Goal: Transaction & Acquisition: Obtain resource

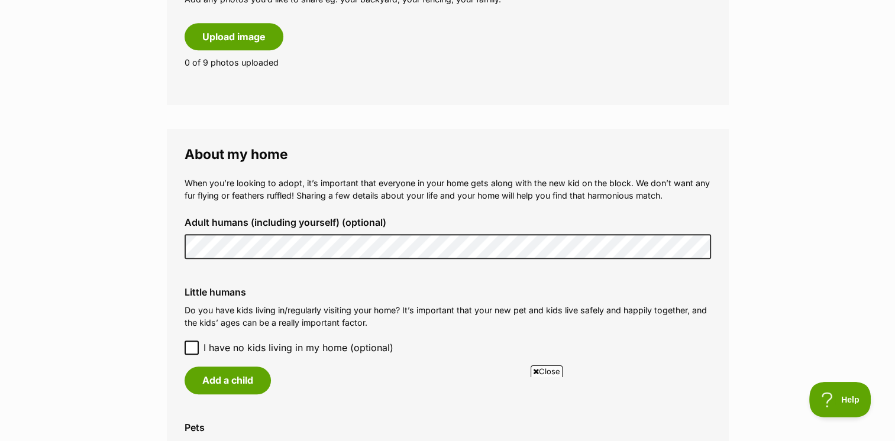
scroll to position [769, 0]
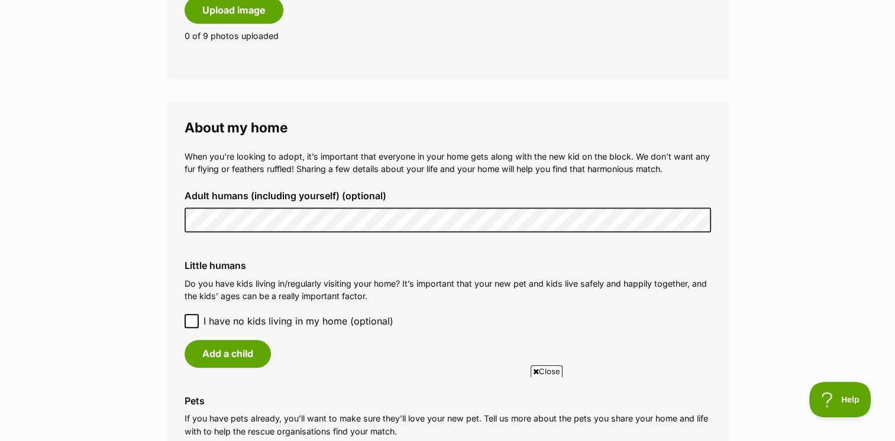
click at [165, 221] on main "My adopter profile Why do I need an adopter profile? Your adopter profile will …" at bounding box center [447, 166] width 895 height 1703
click at [161, 215] on main "My adopter profile Why do I need an adopter profile? Your adopter profile will …" at bounding box center [447, 166] width 895 height 1703
click at [786, 130] on main "My adopter profile Why do I need an adopter profile? Your adopter profile will …" at bounding box center [447, 166] width 895 height 1703
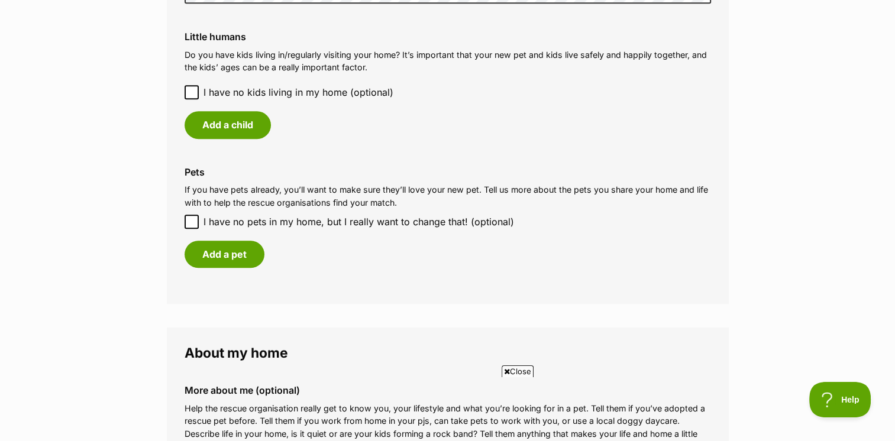
scroll to position [1006, 0]
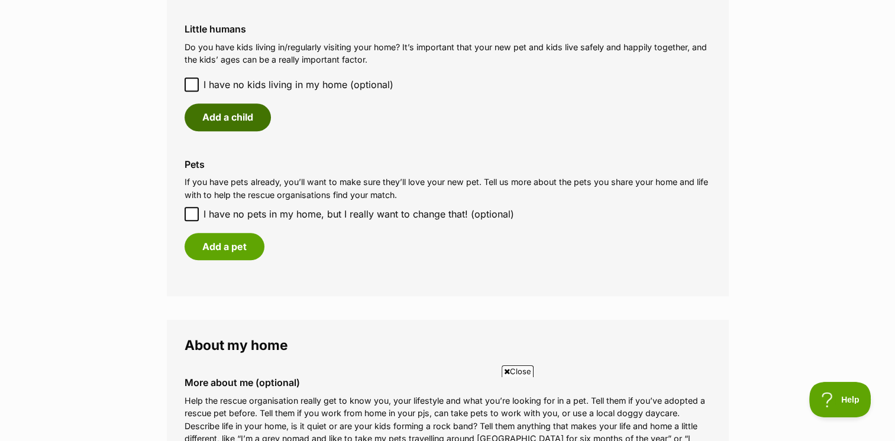
click at [218, 114] on button "Add a child" at bounding box center [228, 117] width 86 height 27
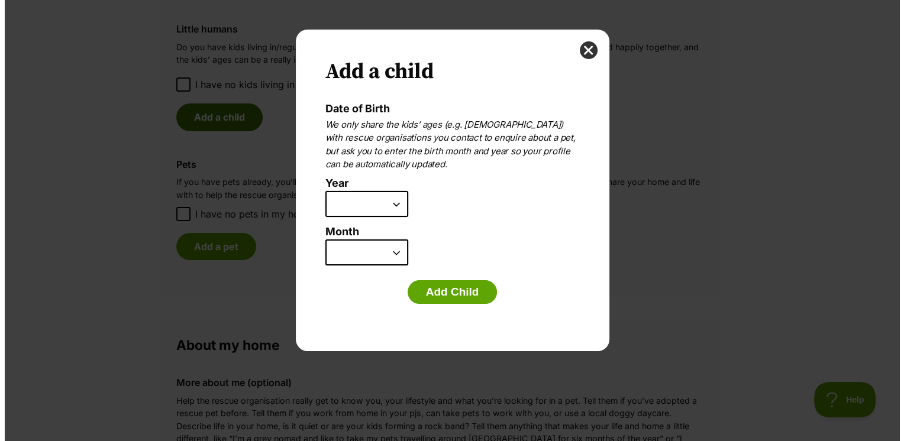
scroll to position [0, 0]
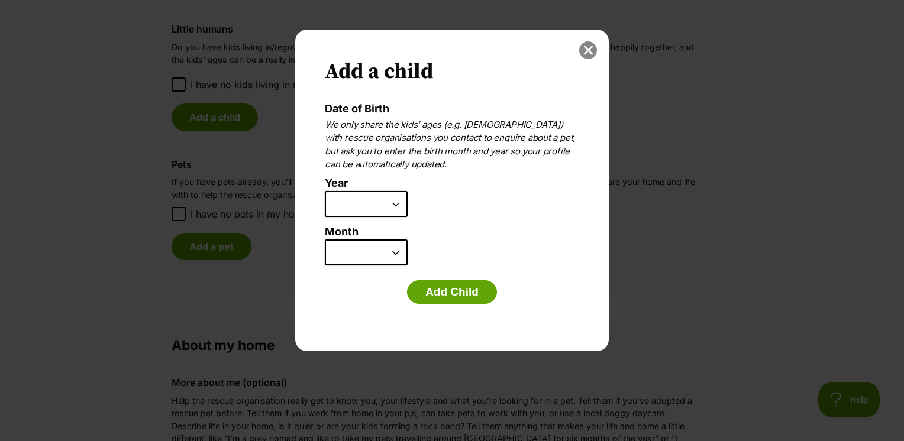
click at [583, 49] on button "close" at bounding box center [588, 50] width 18 height 18
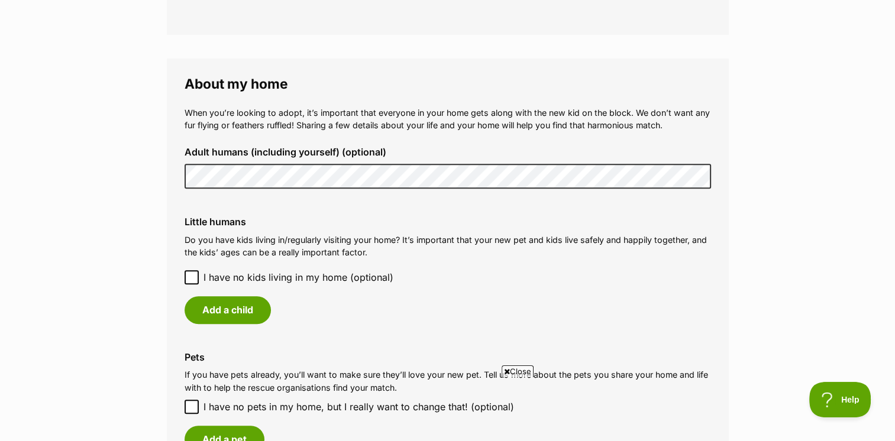
scroll to position [887, 0]
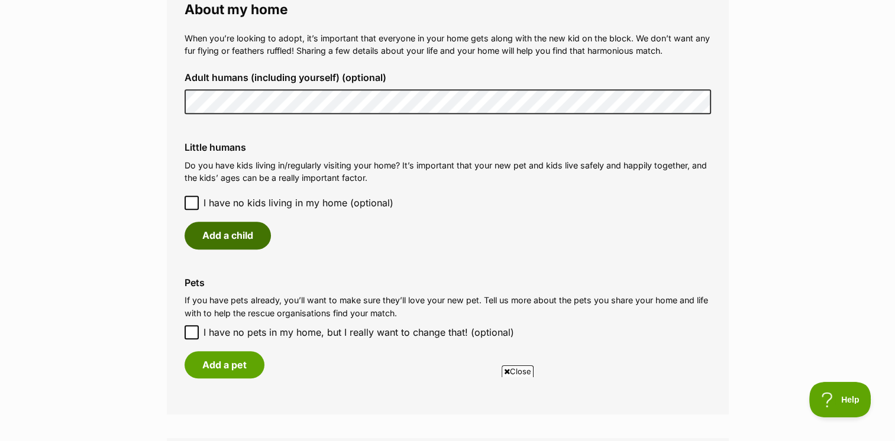
click at [212, 227] on button "Add a child" at bounding box center [228, 235] width 86 height 27
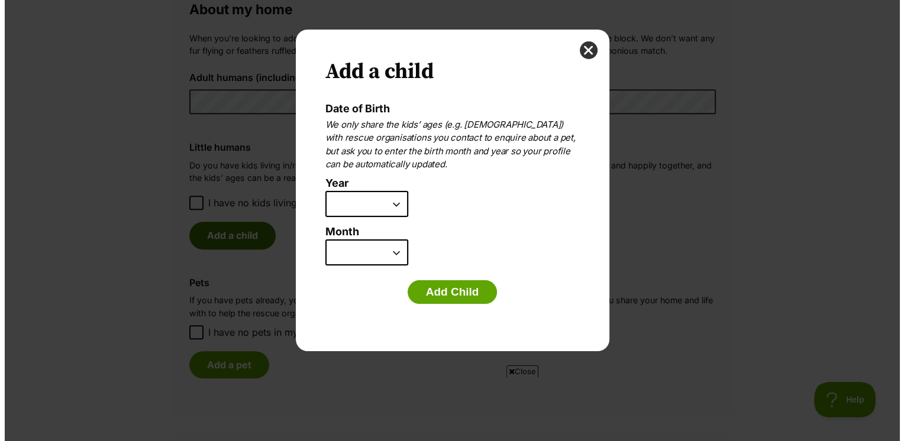
scroll to position [0, 0]
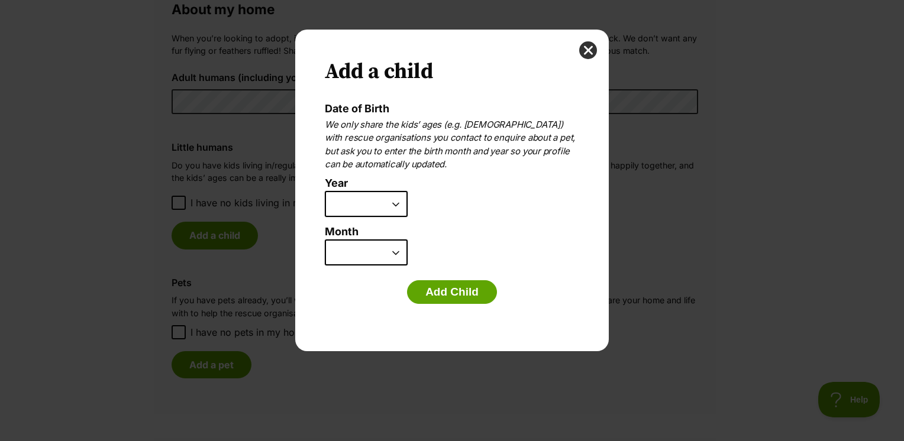
click at [374, 202] on select "2025 2024 2023 2022 2021 2020 2019 2018 2017 2016 2015 2014 2013 2012 2011 2010…" at bounding box center [366, 204] width 83 height 26
select select "2017"
click at [325, 191] on select "2025 2024 2023 2022 2021 2020 2019 2018 2017 2016 2015 2014 2013 2012 2011 2010…" at bounding box center [366, 204] width 83 height 26
click at [376, 253] on select "January February March April May June July August September October November De…" at bounding box center [366, 253] width 83 height 26
select select "10"
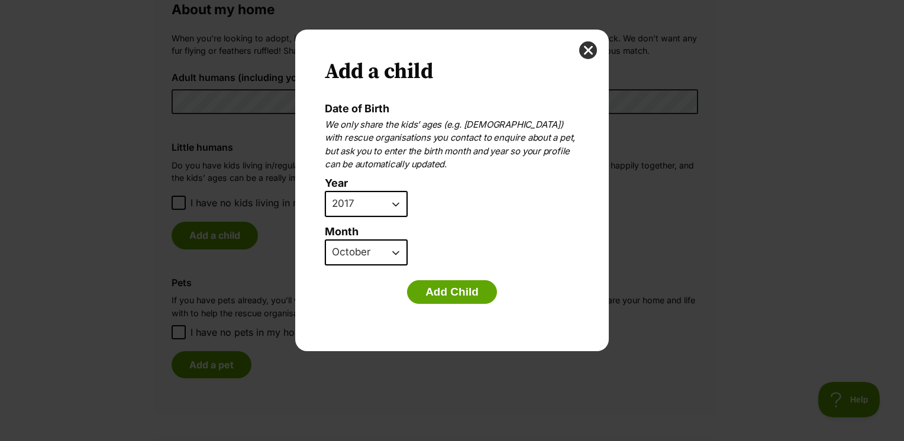
click at [325, 240] on select "January February March April May June July August September October November De…" at bounding box center [366, 253] width 83 height 26
click at [454, 292] on button "Add Child" at bounding box center [452, 292] width 90 height 24
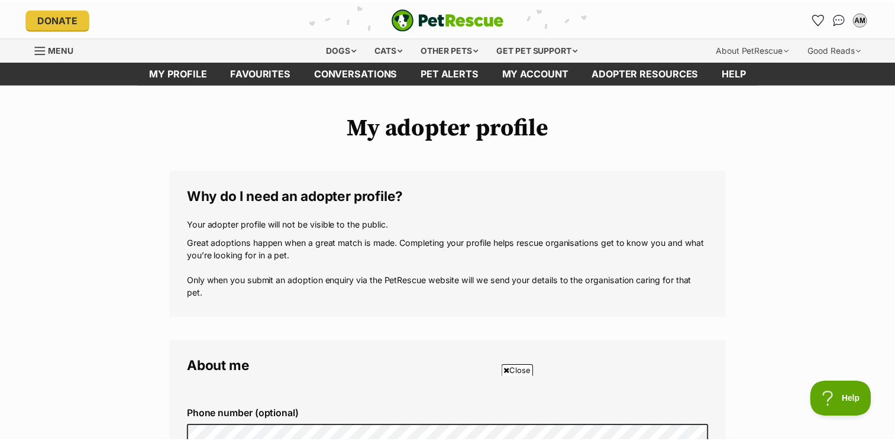
scroll to position [887, 0]
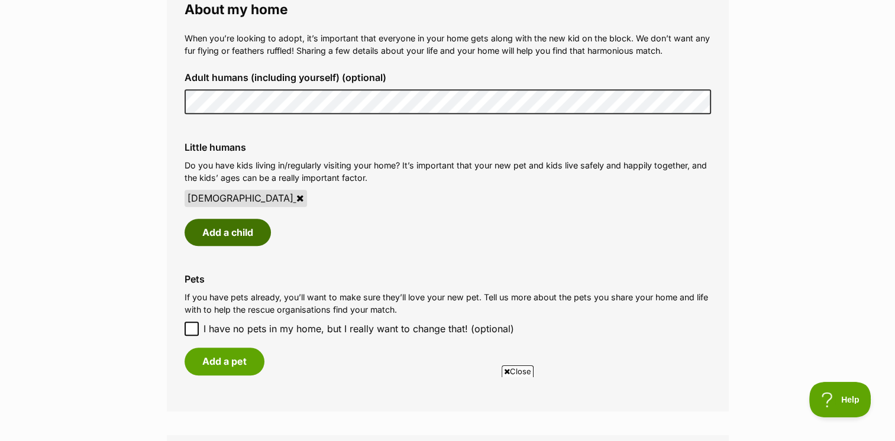
click at [227, 238] on button "Add a child" at bounding box center [228, 232] width 86 height 27
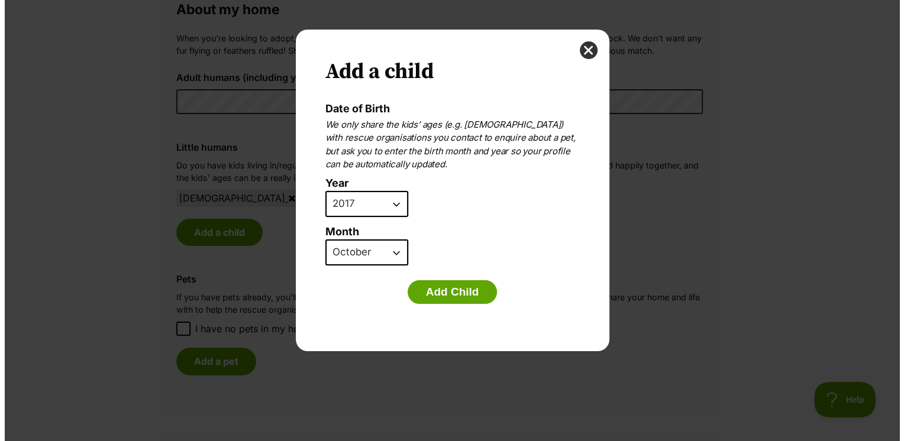
scroll to position [0, 0]
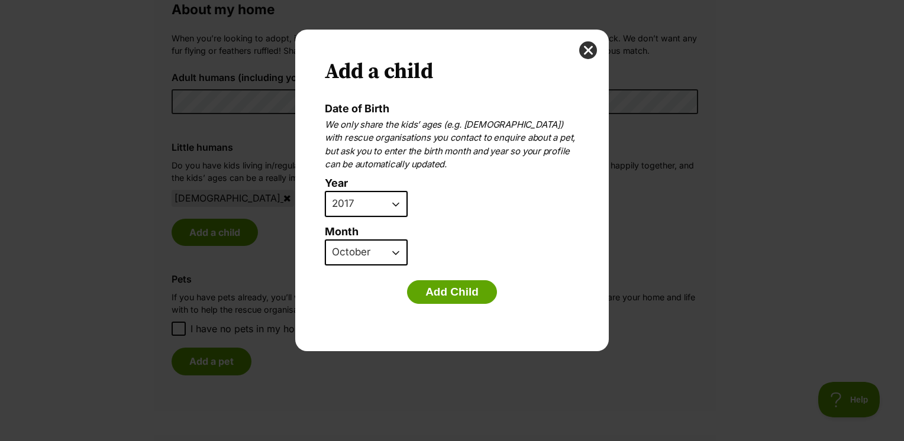
click at [355, 209] on select "2025 2024 2023 2022 2021 2020 2019 2018 2017 2016 2015 2014 2013 2012 2011 2010…" at bounding box center [366, 204] width 83 height 26
select select "2021"
click at [325, 191] on select "2025 2024 2023 2022 2021 2020 2019 2018 2017 2016 2015 2014 2013 2012 2011 2010…" at bounding box center [366, 204] width 83 height 26
click at [372, 258] on select "January February March April May June July August September October November De…" at bounding box center [366, 253] width 83 height 26
select select "3"
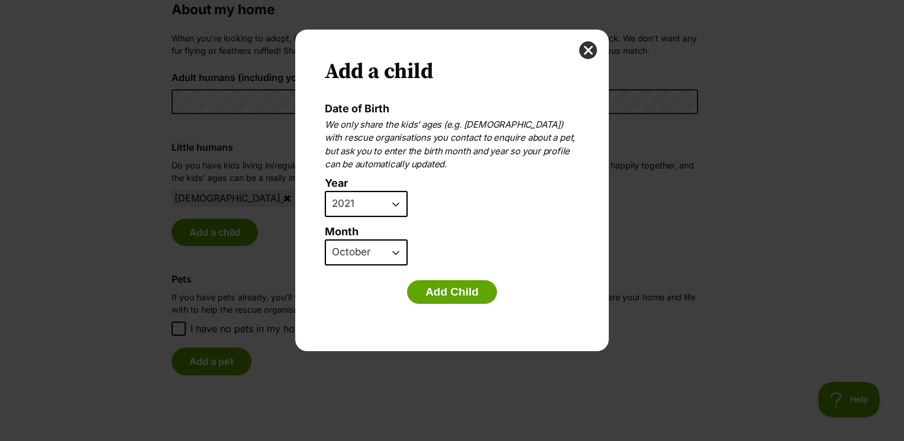
click at [325, 240] on select "January February March April May June July August September October November De…" at bounding box center [366, 253] width 83 height 26
click at [465, 289] on button "Add Child" at bounding box center [452, 292] width 90 height 24
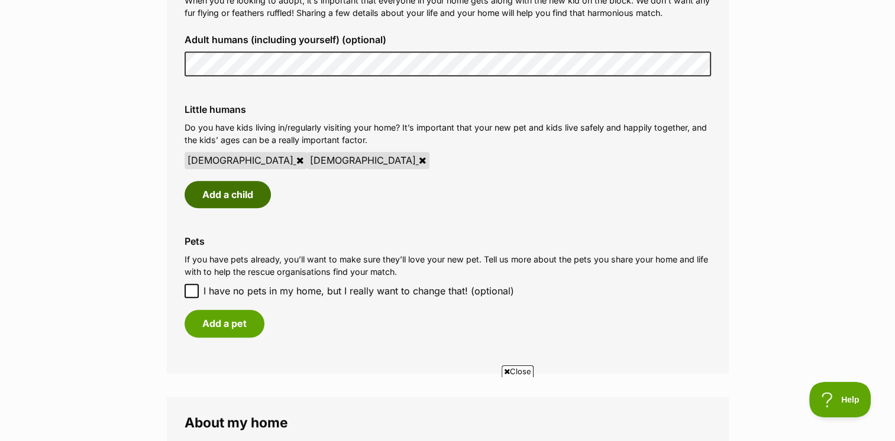
scroll to position [946, 0]
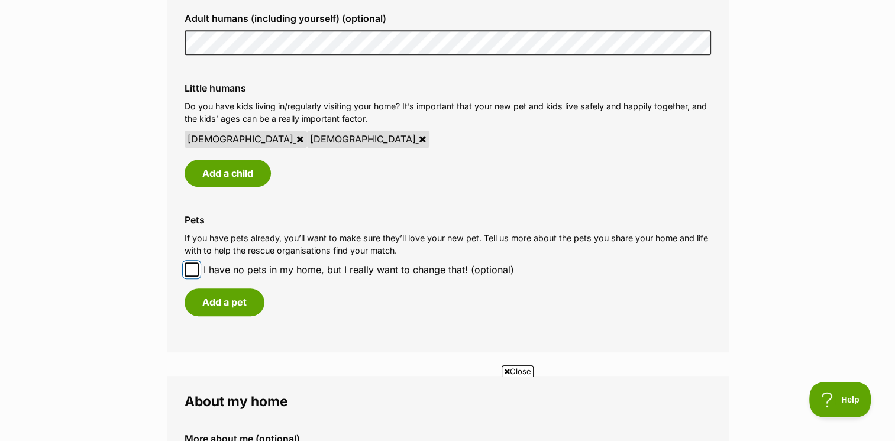
click at [195, 274] on input "I have no pets in my home, but I really want to change that! (optional)" at bounding box center [192, 270] width 14 height 14
checkbox input "true"
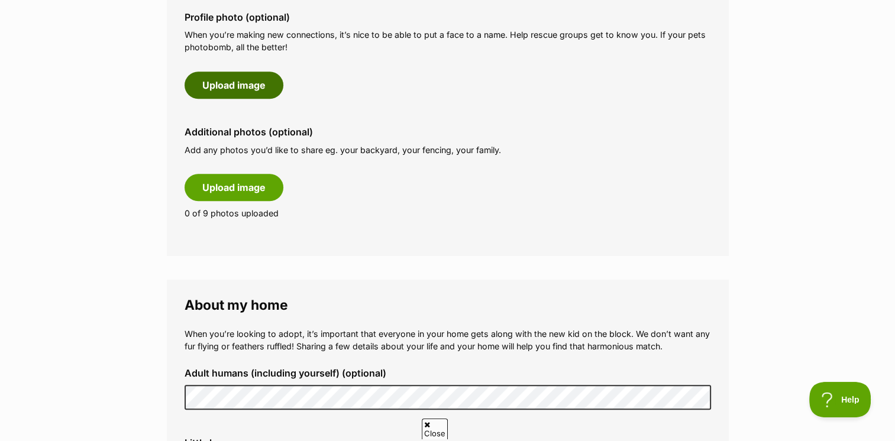
scroll to position [0, 0]
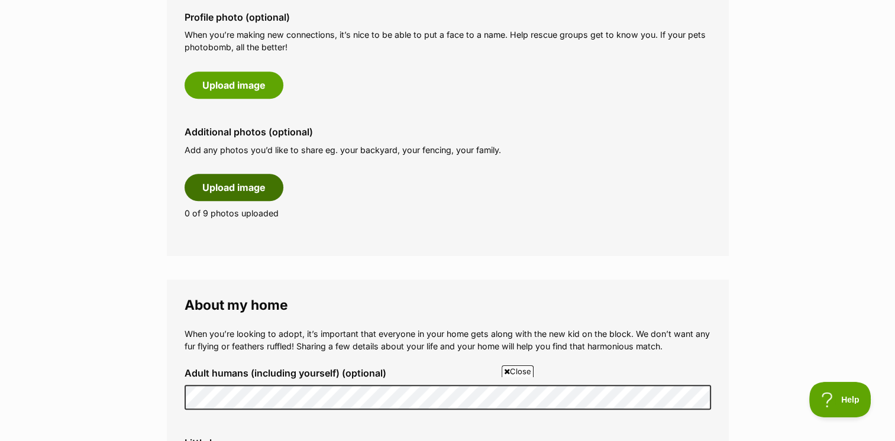
click at [251, 190] on button "Upload image" at bounding box center [234, 187] width 99 height 27
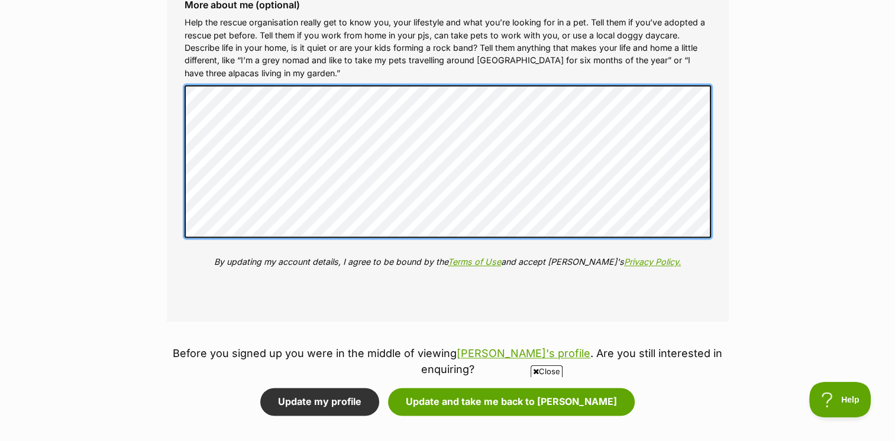
scroll to position [1656, 0]
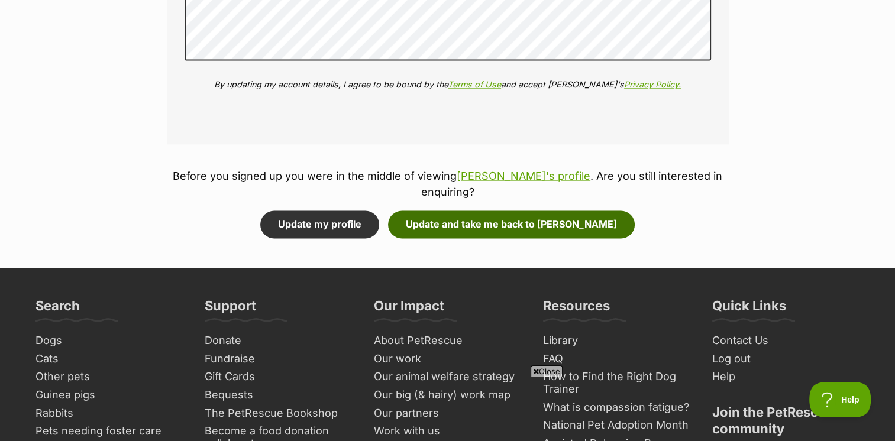
click at [473, 211] on button "Update and take me back to Teddy" at bounding box center [511, 224] width 247 height 27
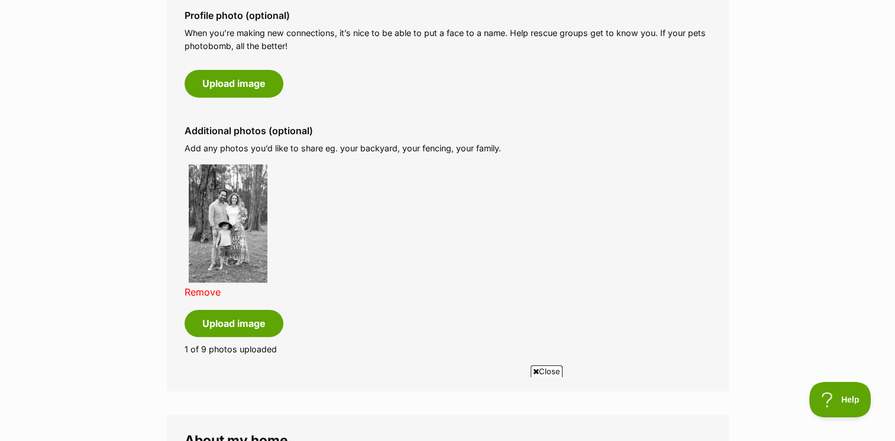
scroll to position [591, 0]
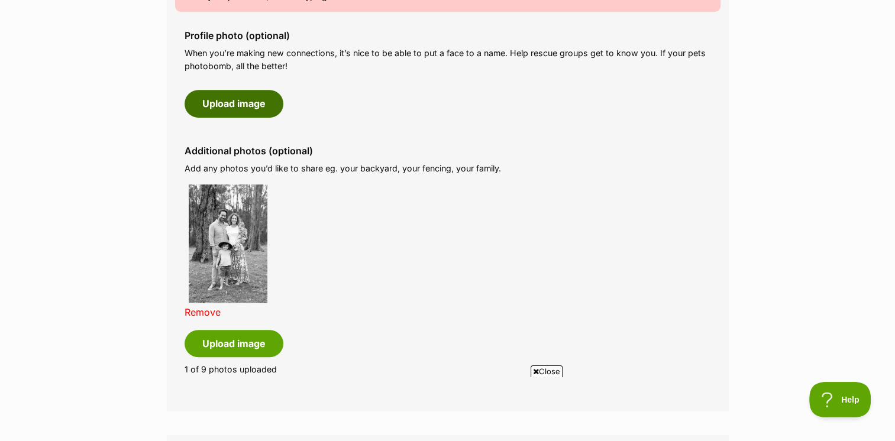
click at [258, 97] on button "Upload image" at bounding box center [234, 103] width 99 height 27
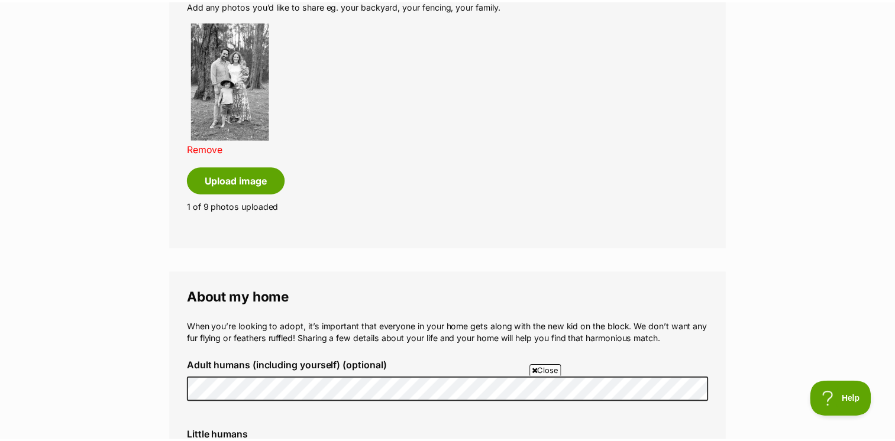
scroll to position [769, 0]
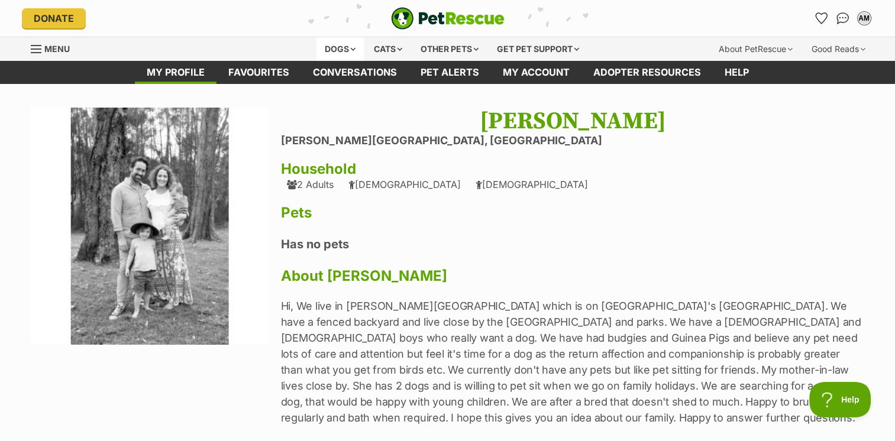
click at [348, 50] on div "Dogs" at bounding box center [339, 49] width 47 height 24
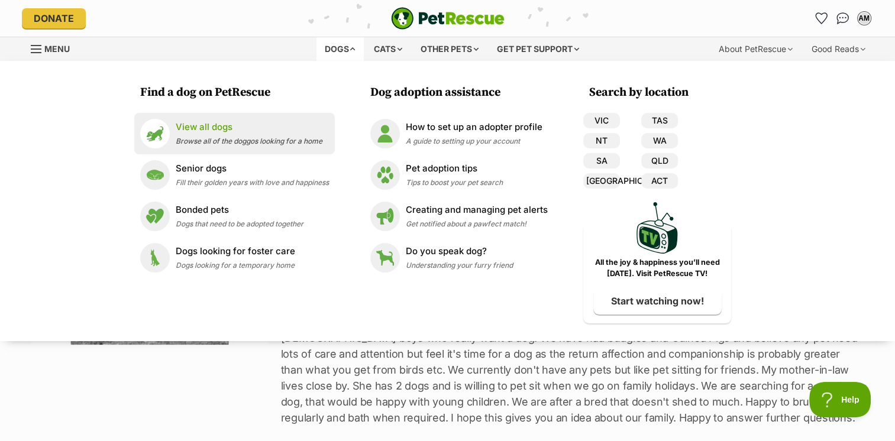
click at [209, 129] on p "View all dogs" at bounding box center [249, 128] width 147 height 14
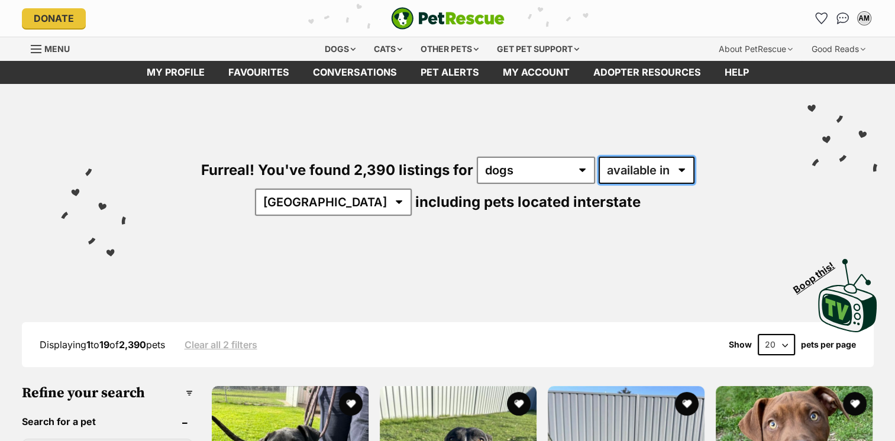
click at [604, 163] on select "available in located in" at bounding box center [647, 170] width 96 height 27
select select "disabled"
click at [599, 157] on select "available in located in" at bounding box center [647, 170] width 96 height 27
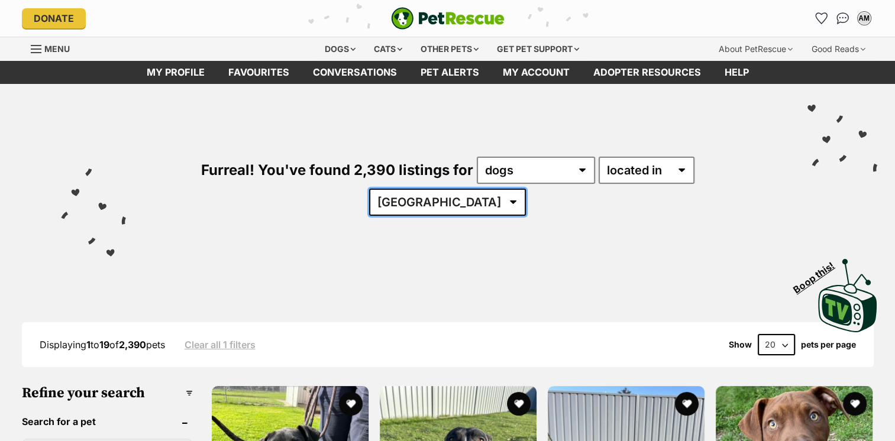
click at [526, 189] on select "[GEOGRAPHIC_DATA] [GEOGRAPHIC_DATA] [GEOGRAPHIC_DATA] [GEOGRAPHIC_DATA] [GEOGRA…" at bounding box center [447, 202] width 157 height 27
select select "[GEOGRAPHIC_DATA]"
click at [526, 189] on select "[GEOGRAPHIC_DATA] [GEOGRAPHIC_DATA] [GEOGRAPHIC_DATA] [GEOGRAPHIC_DATA] [GEOGRA…" at bounding box center [447, 202] width 157 height 27
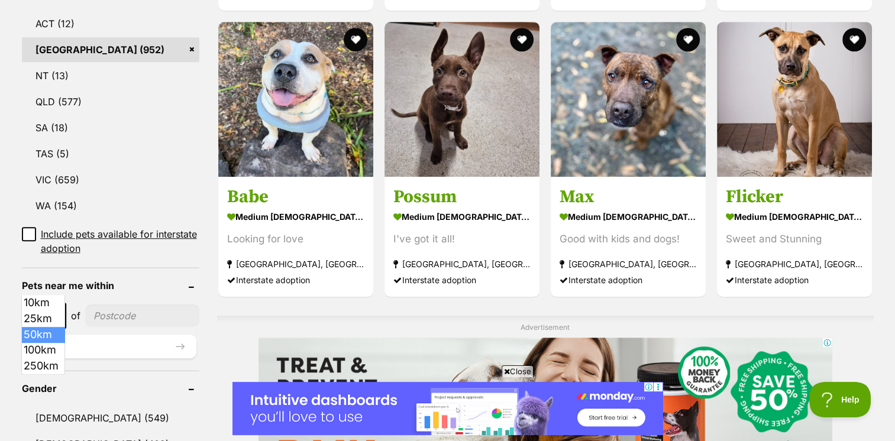
click at [46, 308] on span "50km" at bounding box center [44, 316] width 42 height 17
select select "100"
click at [113, 305] on input"] "postcode" at bounding box center [144, 316] width 110 height 22
type input"] "2097"
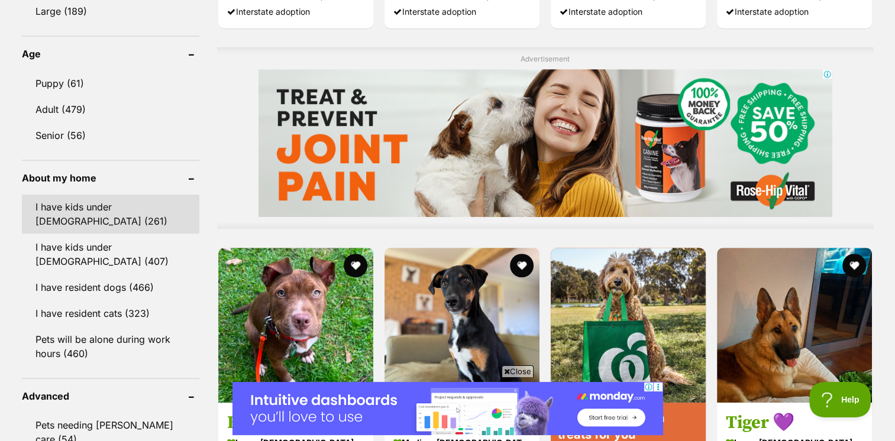
click at [126, 202] on link "I have kids under [DEMOGRAPHIC_DATA] (261)" at bounding box center [110, 214] width 177 height 39
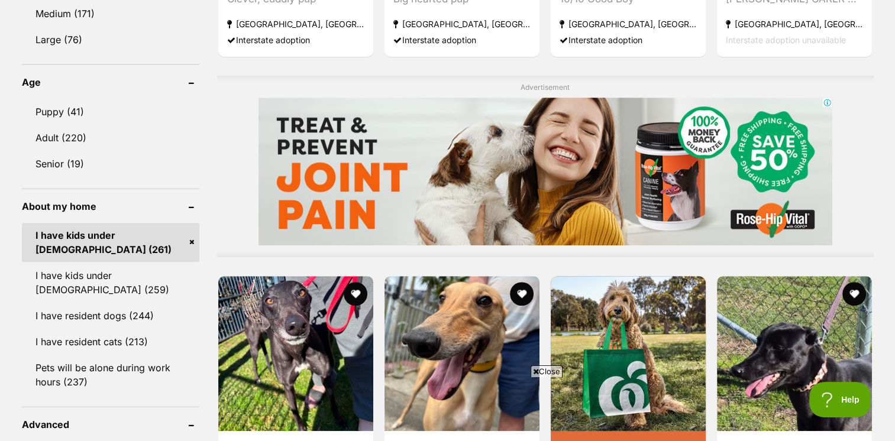
scroll to position [591, 0]
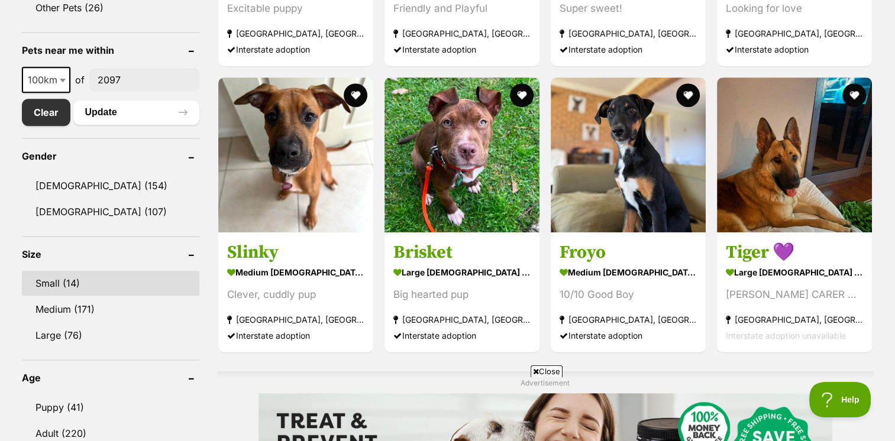
click at [77, 284] on link "Small (14)" at bounding box center [110, 283] width 177 height 25
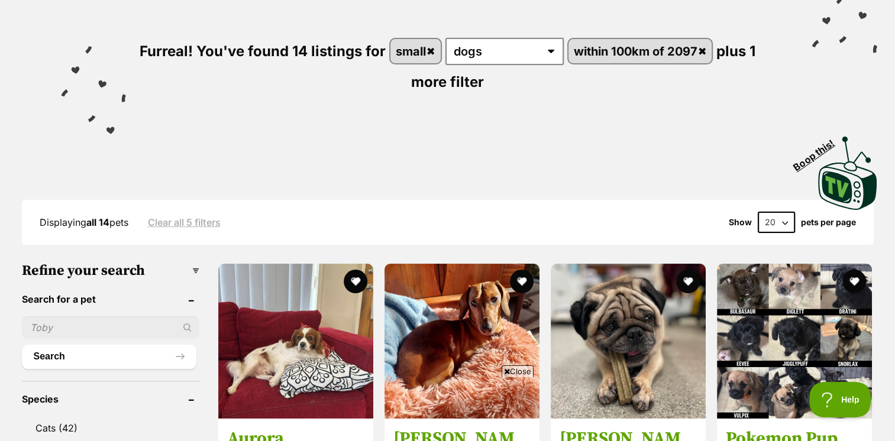
scroll to position [118, 0]
click at [99, 323] on input "text" at bounding box center [110, 328] width 177 height 22
type input "teddy"
click at [22, 345] on button "Search" at bounding box center [109, 357] width 174 height 24
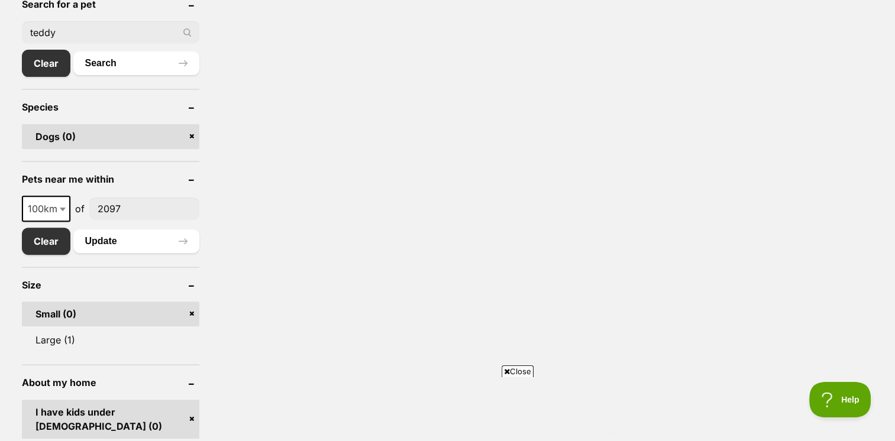
click at [128, 210] on input"] "2097" at bounding box center [144, 209] width 110 height 22
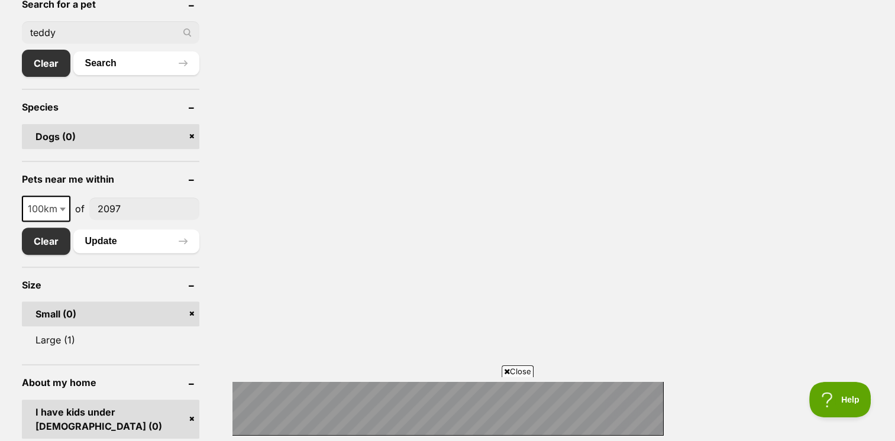
drag, startPoint x: 128, startPoint y: 210, endPoint x: 99, endPoint y: 203, distance: 29.3
click at [99, 203] on input"] "2097" at bounding box center [144, 209] width 110 height 22
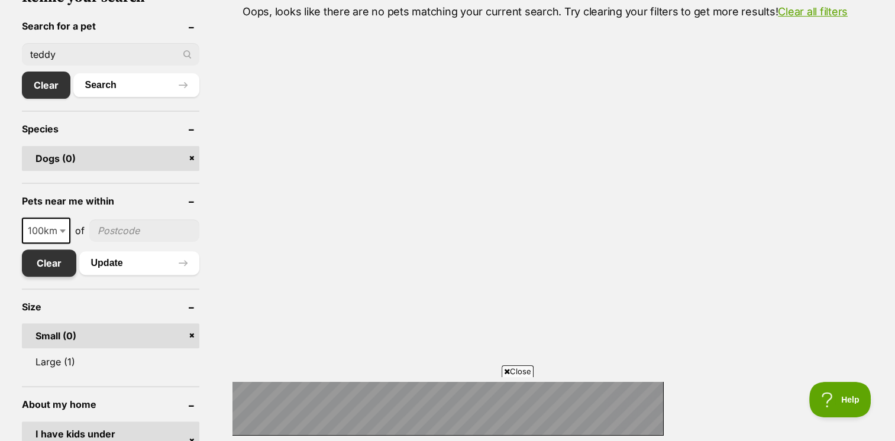
scroll to position [296, 0]
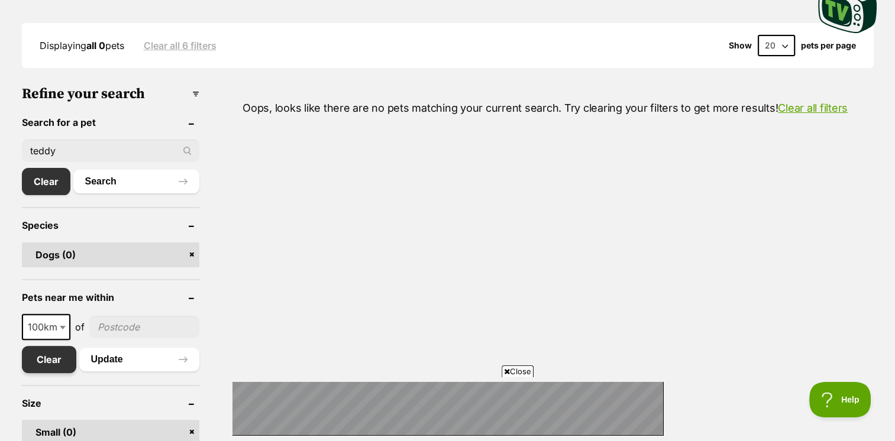
click at [47, 353] on link "Clear" at bounding box center [49, 359] width 54 height 27
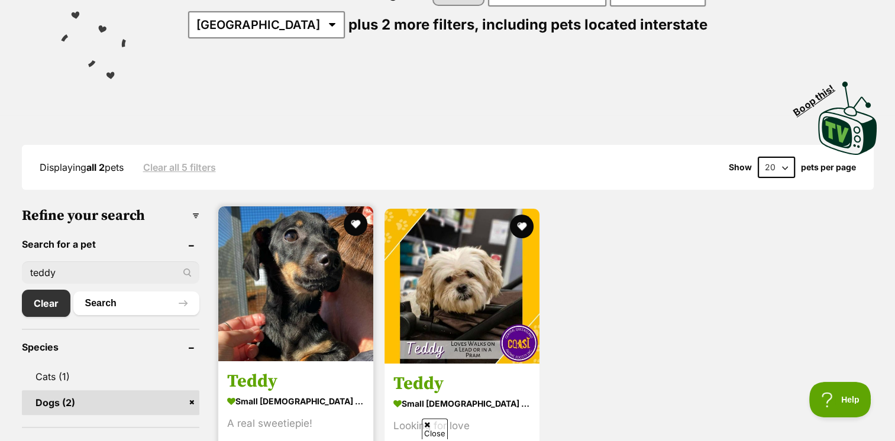
click at [292, 302] on img at bounding box center [295, 283] width 155 height 155
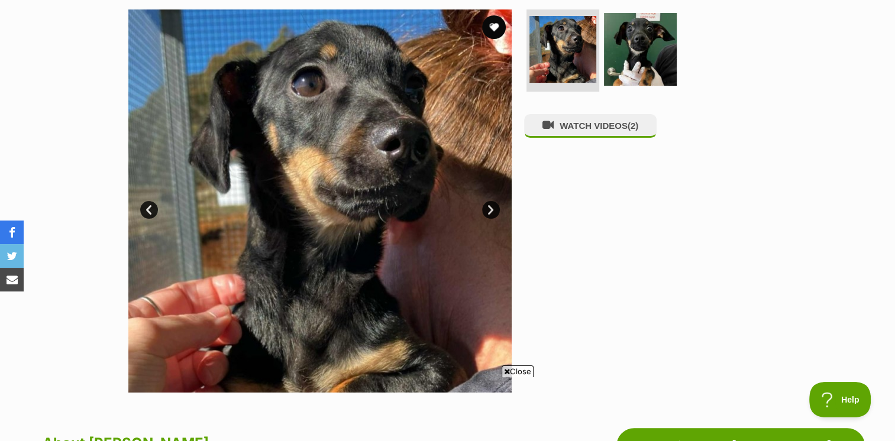
scroll to position [532, 0]
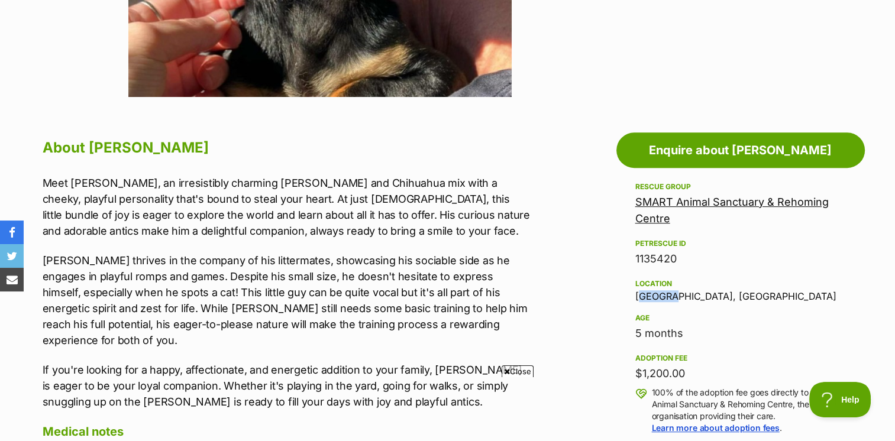
drag, startPoint x: 670, startPoint y: 297, endPoint x: 628, endPoint y: 299, distance: 42.0
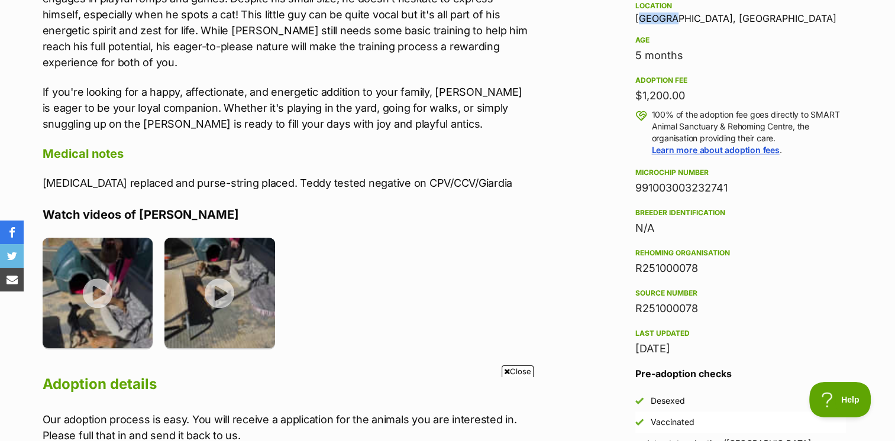
scroll to position [828, 0]
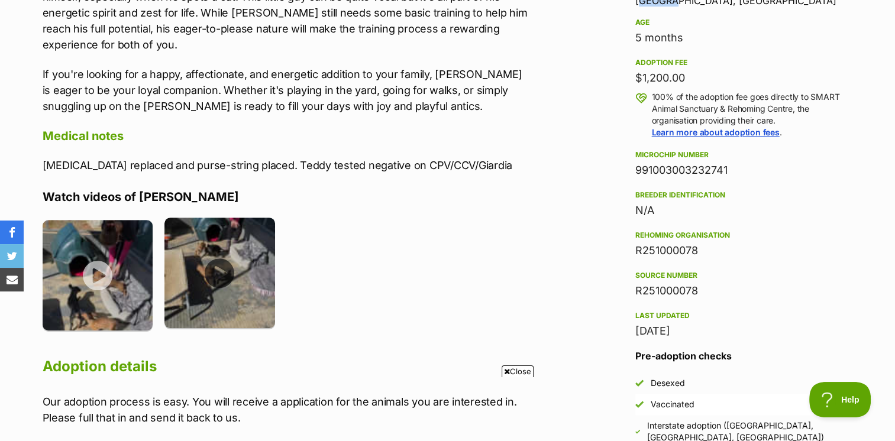
click at [234, 290] on img at bounding box center [219, 273] width 111 height 111
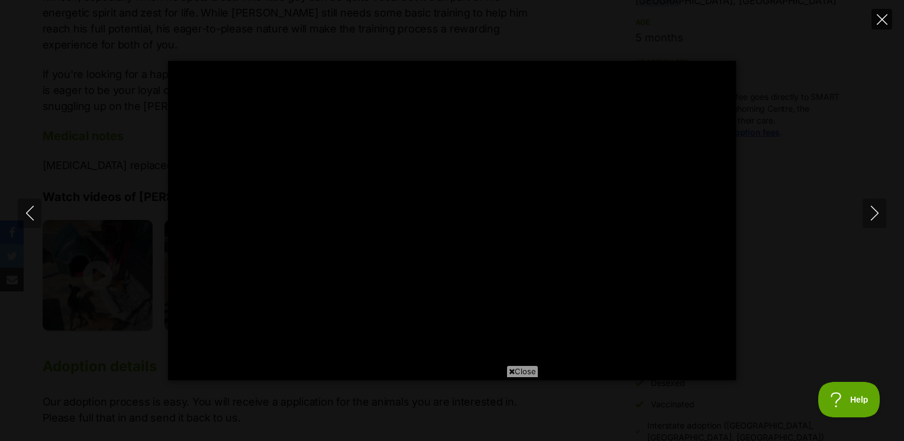
click at [877, 17] on icon "Close" at bounding box center [882, 19] width 11 height 11
type input "49.35"
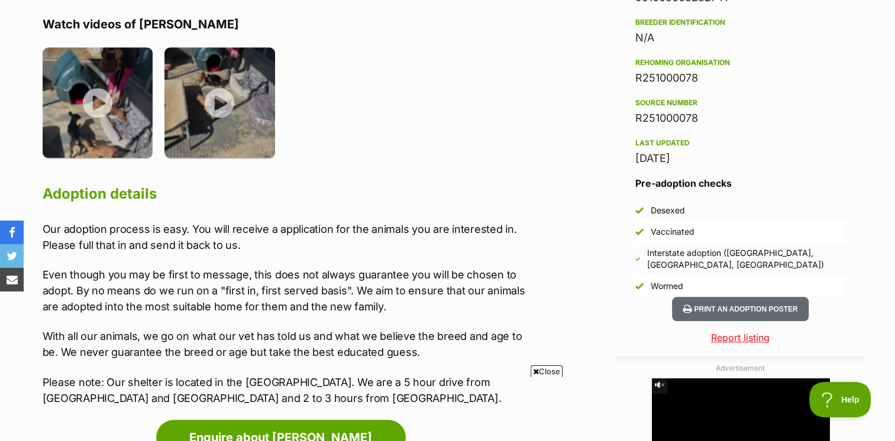
scroll to position [1124, 0]
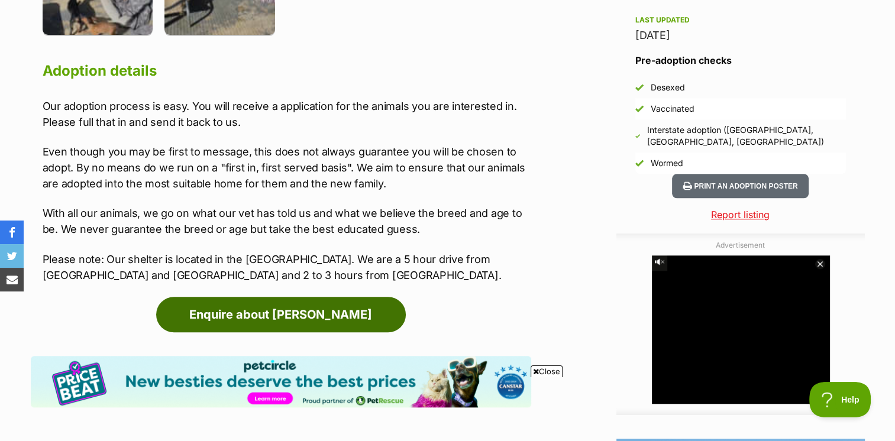
click at [362, 299] on link "Enquire about Teddy" at bounding box center [281, 314] width 250 height 35
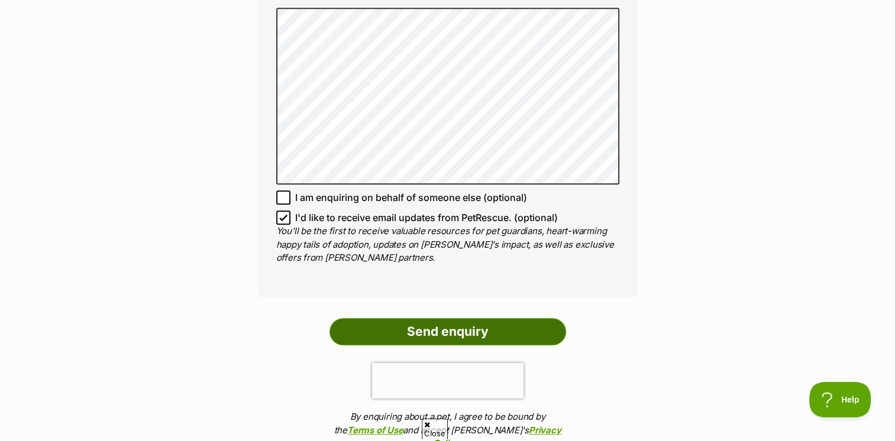
click at [476, 321] on input "Send enquiry" at bounding box center [447, 331] width 237 height 27
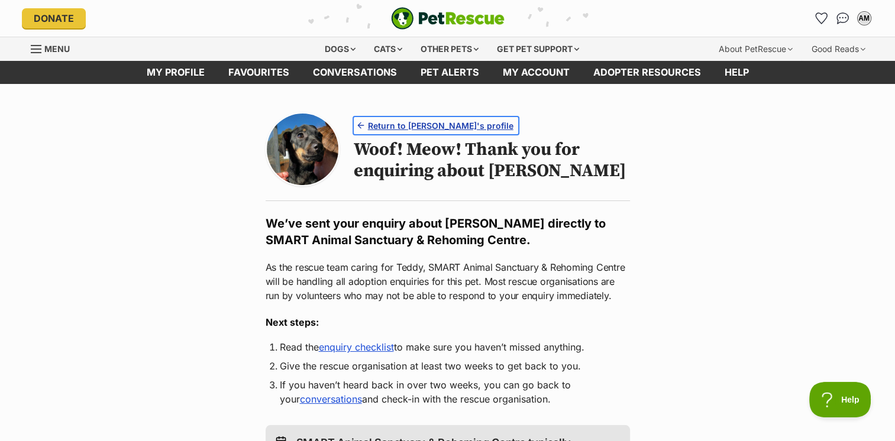
click at [428, 125] on span "Return to Teddy's profile" at bounding box center [441, 125] width 146 height 12
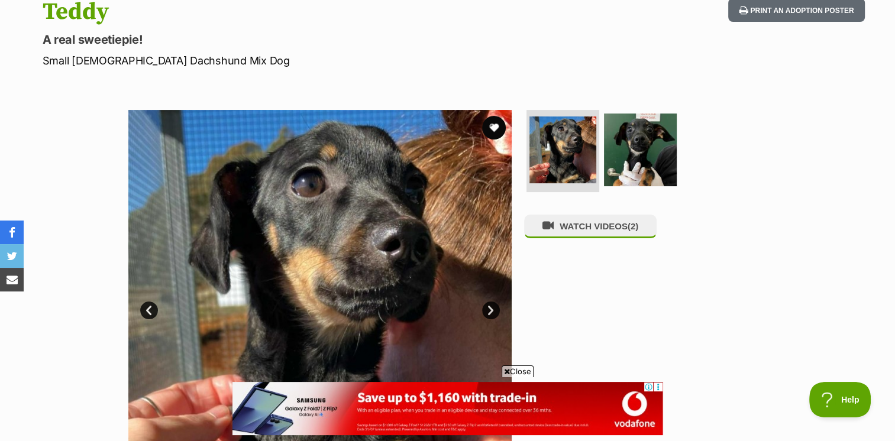
scroll to position [237, 0]
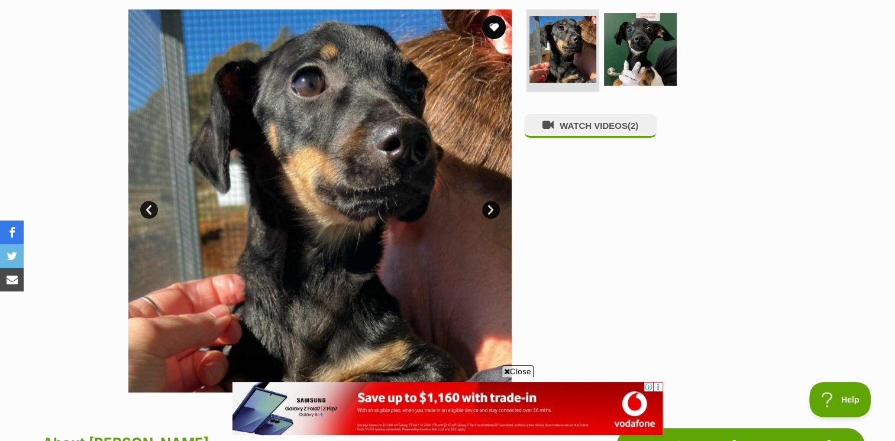
click at [495, 207] on link "Next" at bounding box center [491, 210] width 18 height 18
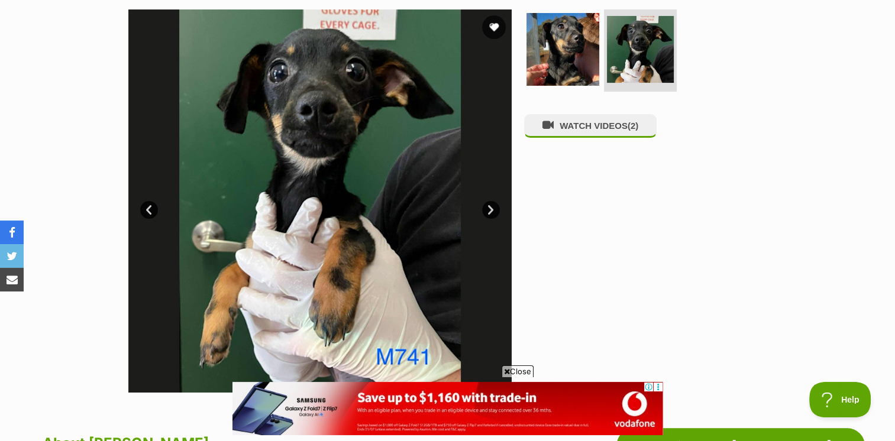
click at [495, 207] on link "Next" at bounding box center [491, 210] width 18 height 18
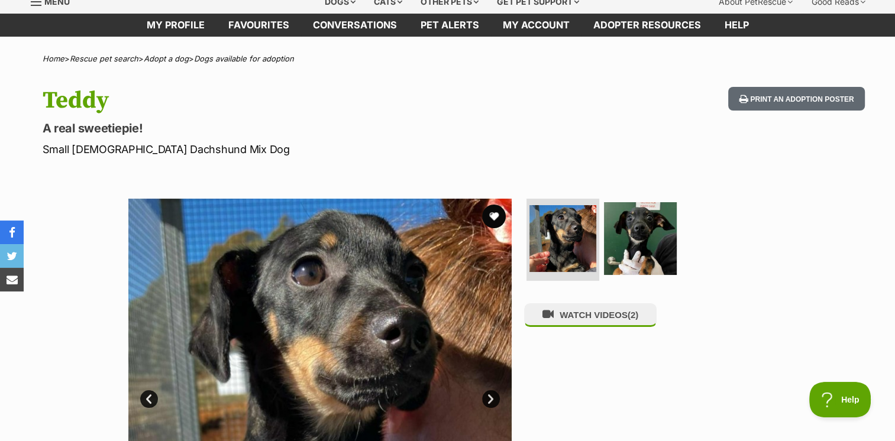
scroll to position [0, 0]
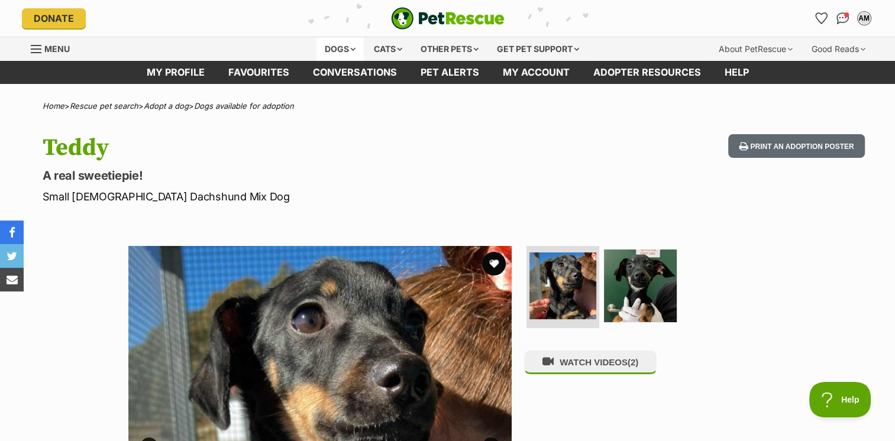
click at [336, 46] on div "Dogs" at bounding box center [339, 49] width 47 height 24
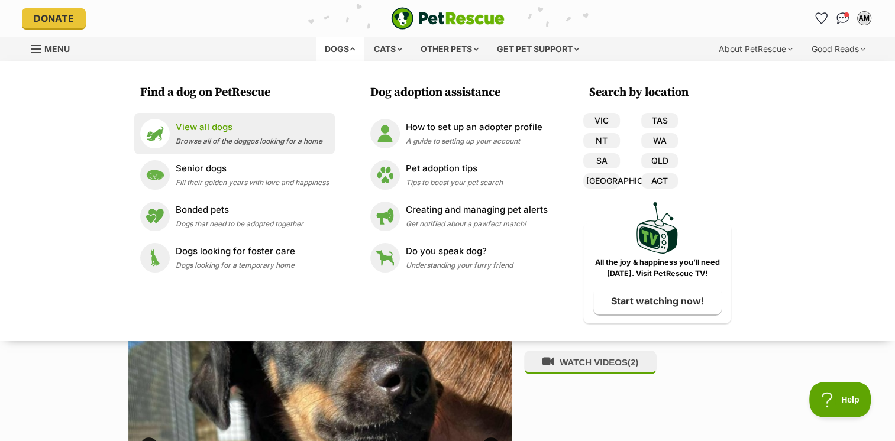
click at [221, 127] on p "View all dogs" at bounding box center [249, 128] width 147 height 14
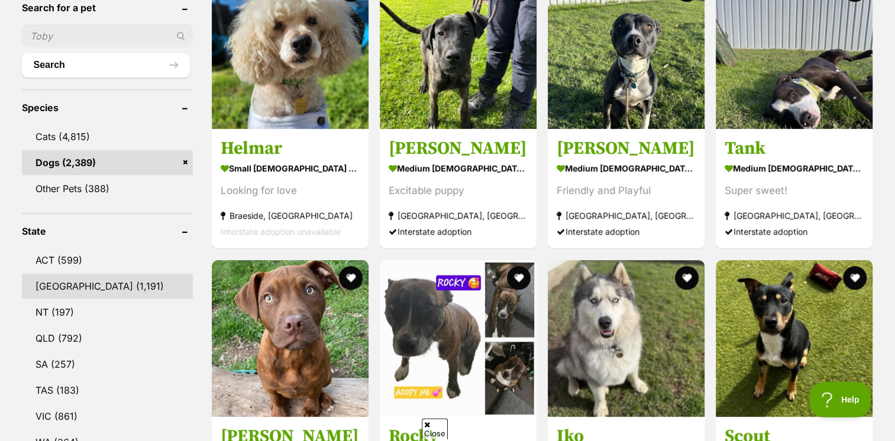
click at [79, 280] on link "[GEOGRAPHIC_DATA] (1,191)" at bounding box center [107, 286] width 171 height 25
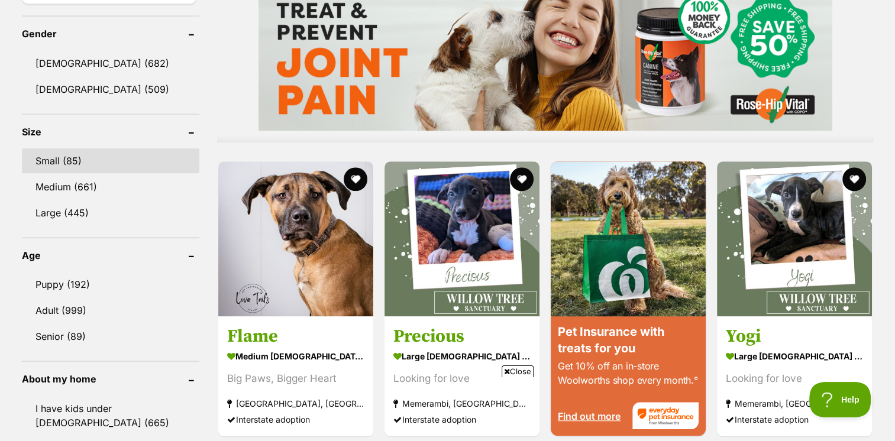
click at [73, 159] on link "Small (85)" at bounding box center [110, 160] width 177 height 25
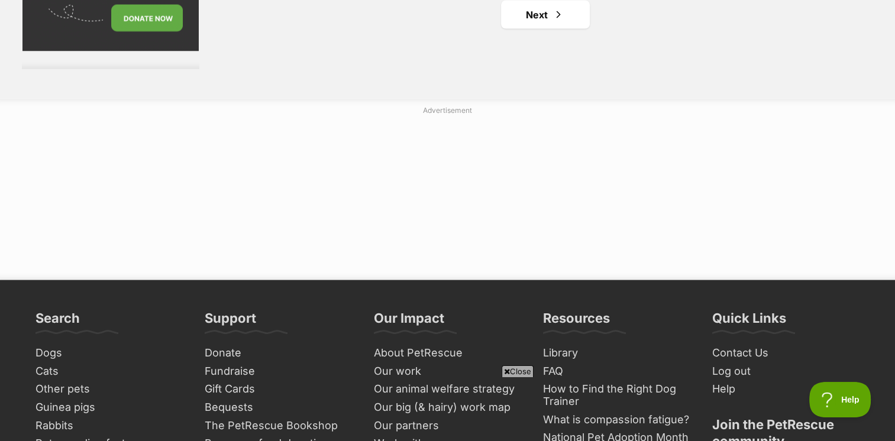
scroll to position [2307, 0]
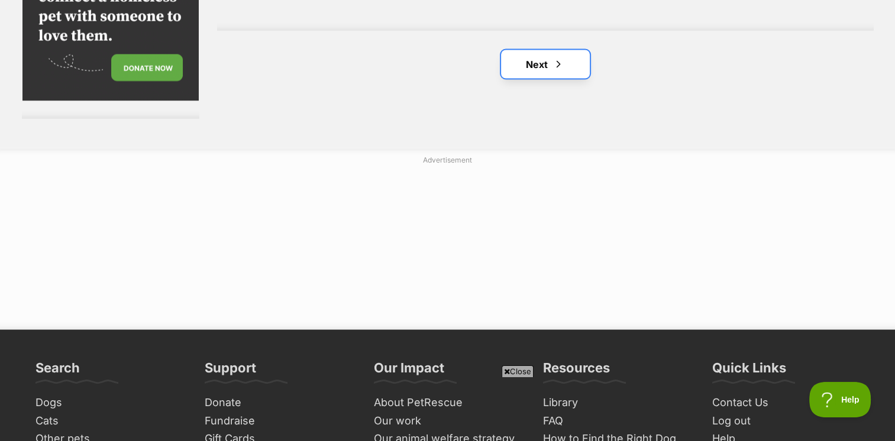
click at [548, 70] on link "Next" at bounding box center [545, 64] width 89 height 28
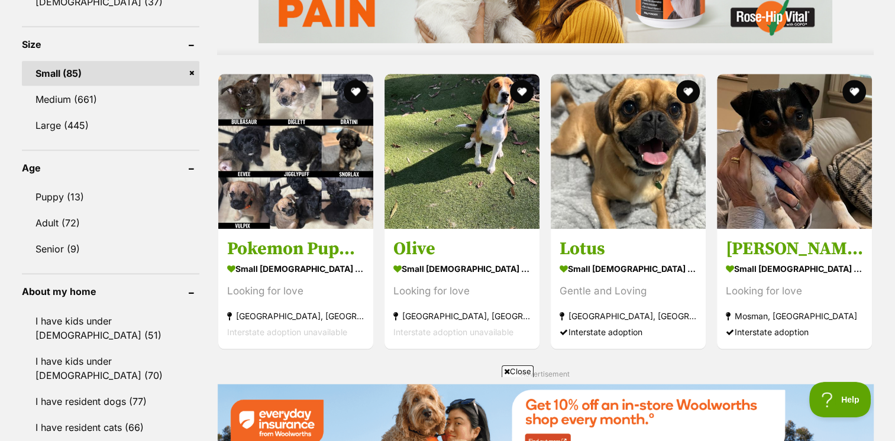
scroll to position [1124, 0]
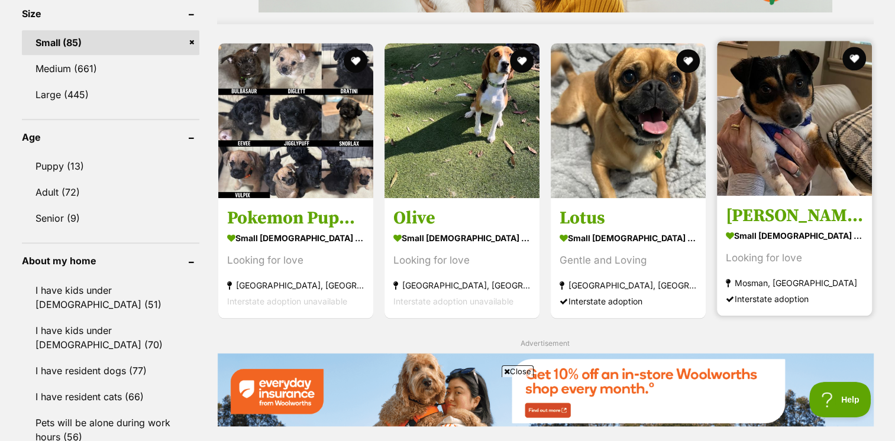
click at [756, 119] on img at bounding box center [794, 118] width 155 height 155
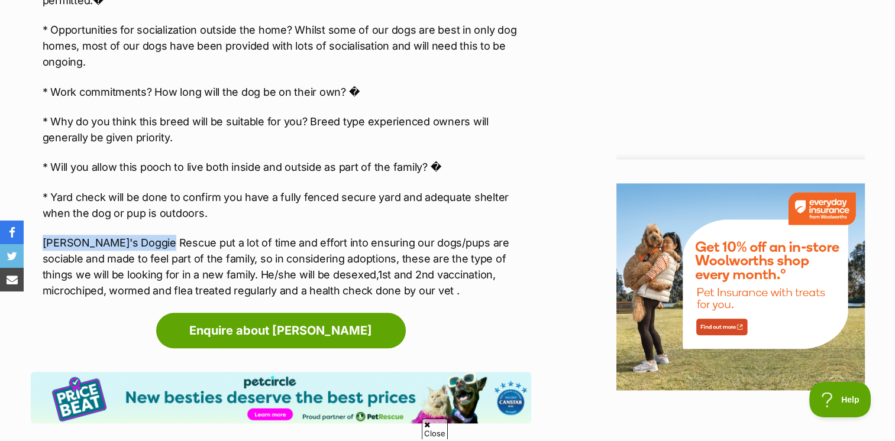
drag, startPoint x: 157, startPoint y: 225, endPoint x: 38, endPoint y: 229, distance: 118.4
drag, startPoint x: 38, startPoint y: 229, endPoint x: 50, endPoint y: 228, distance: 11.3
copy p "Wally's Doggie Rescue"
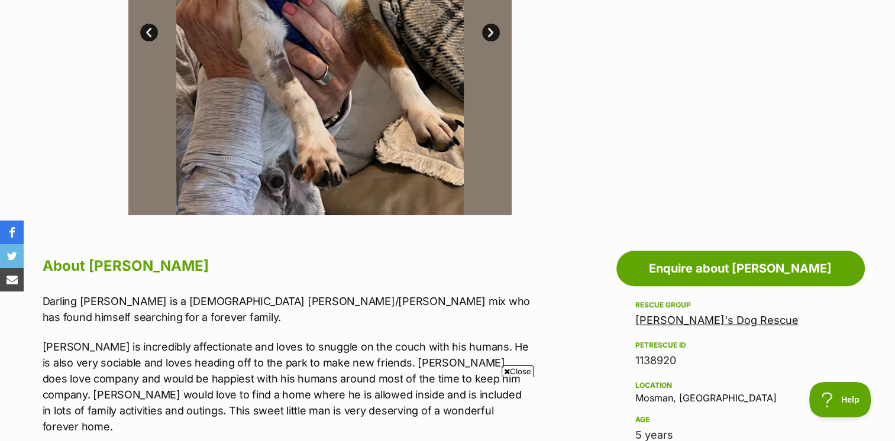
scroll to position [118, 0]
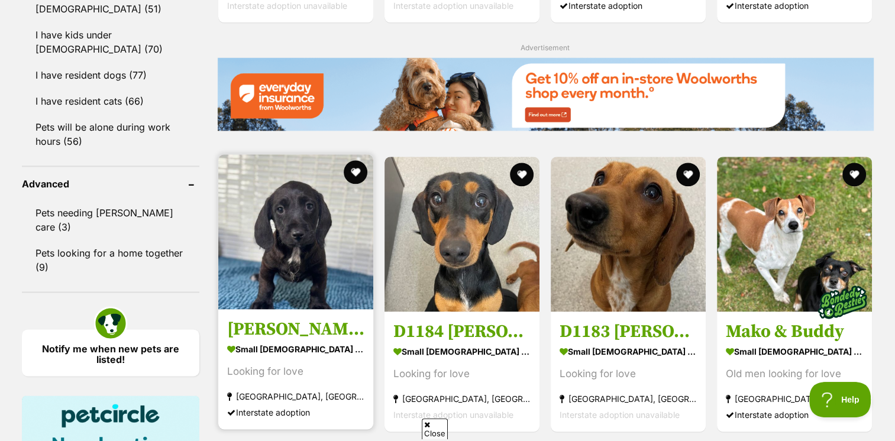
click at [287, 215] on img at bounding box center [295, 231] width 155 height 155
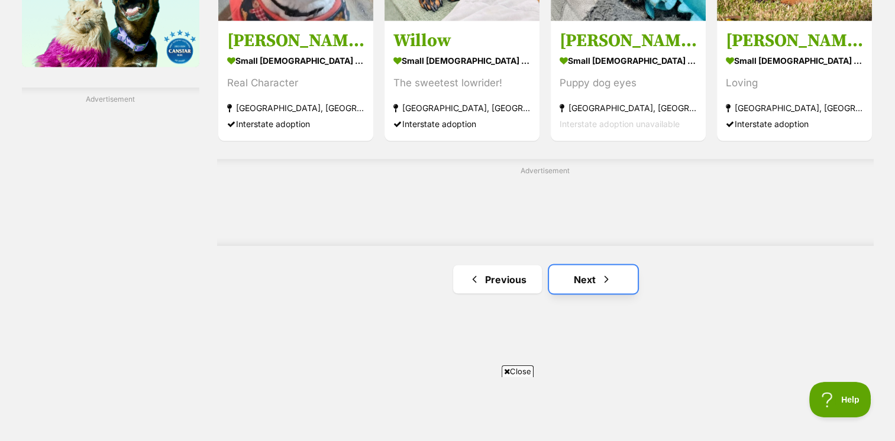
click at [589, 276] on link "Next" at bounding box center [593, 279] width 89 height 28
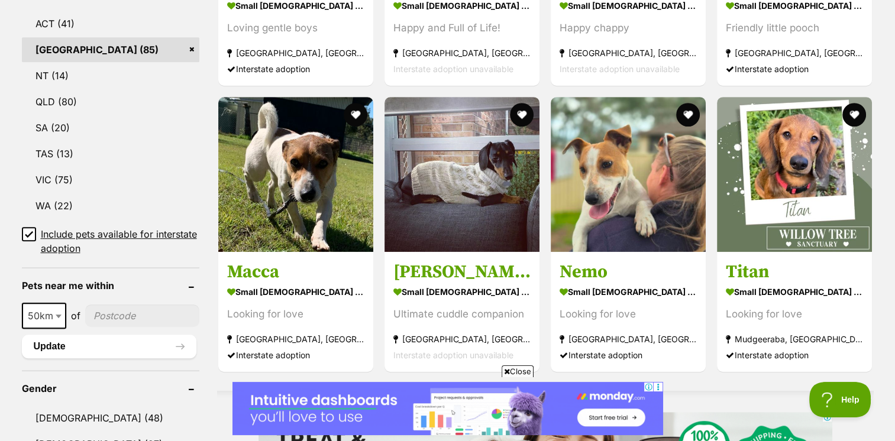
scroll to position [710, 0]
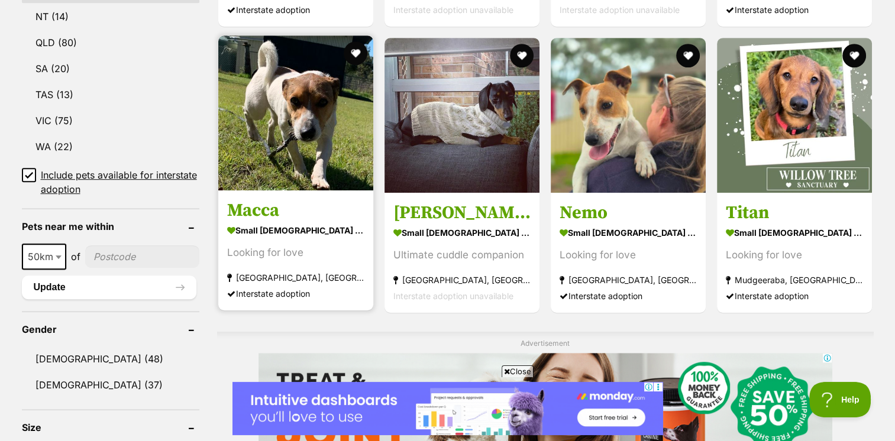
click at [286, 156] on img at bounding box center [295, 112] width 155 height 155
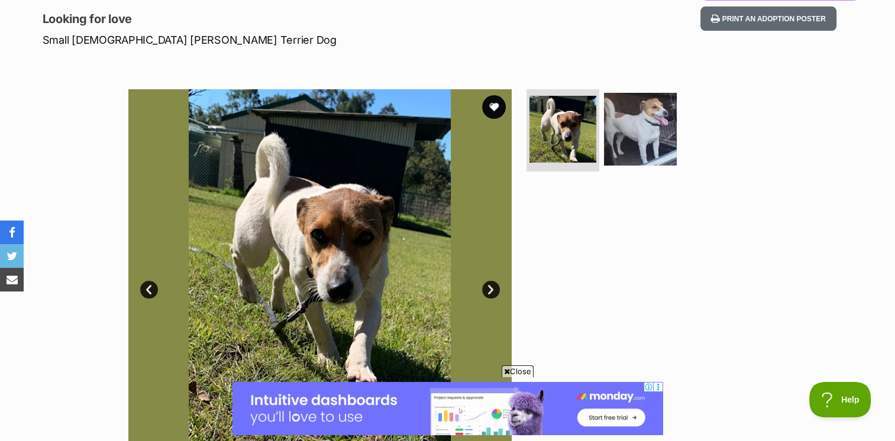
scroll to position [177, 0]
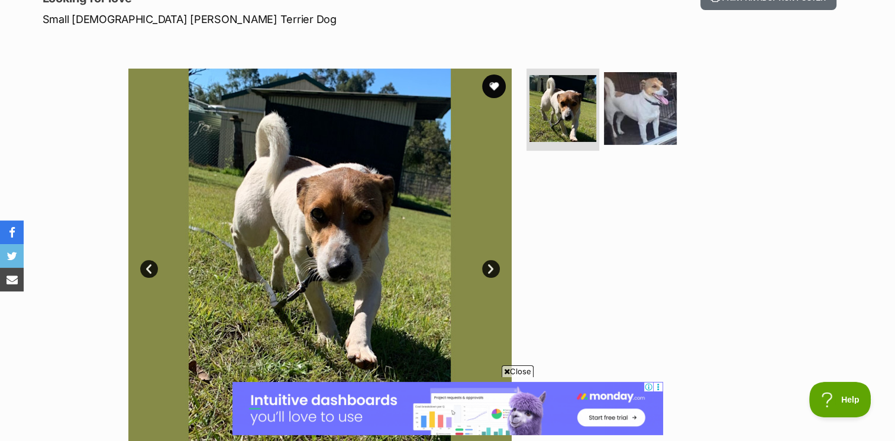
click at [490, 262] on link "Next" at bounding box center [491, 269] width 18 height 18
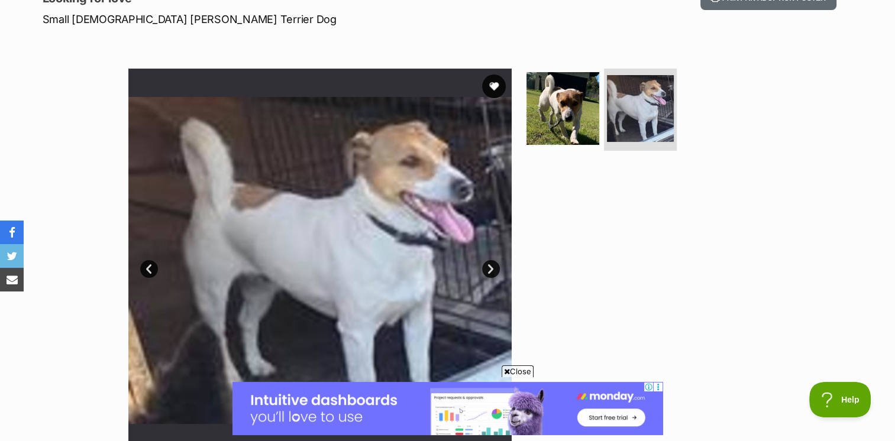
click at [490, 262] on link "Next" at bounding box center [491, 269] width 18 height 18
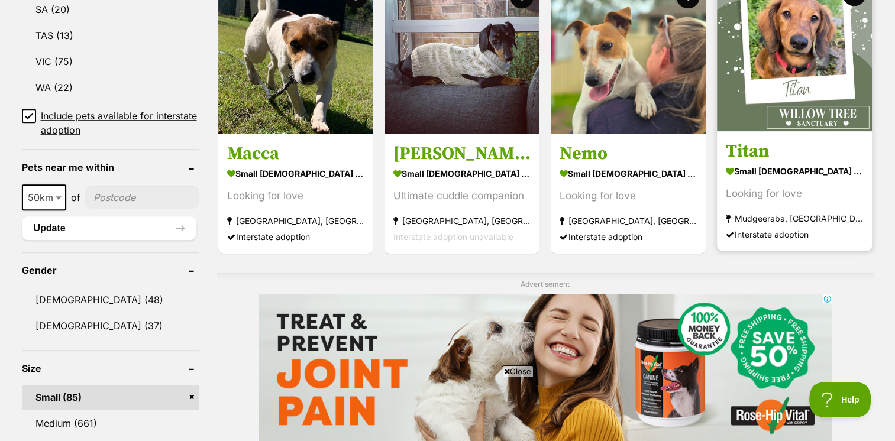
click at [799, 58] on img at bounding box center [794, 53] width 155 height 155
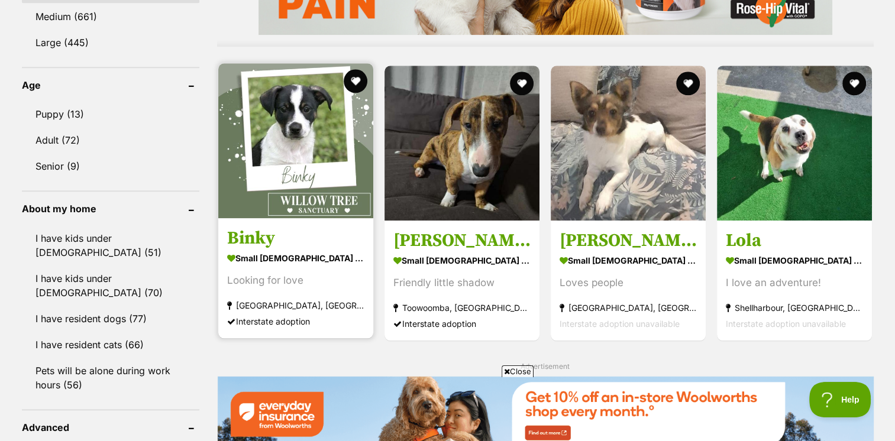
click at [277, 146] on img at bounding box center [295, 140] width 155 height 155
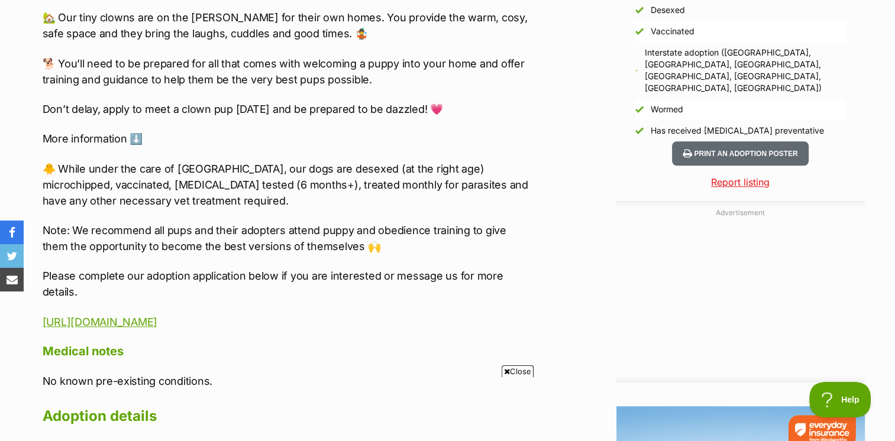
scroll to position [1124, 0]
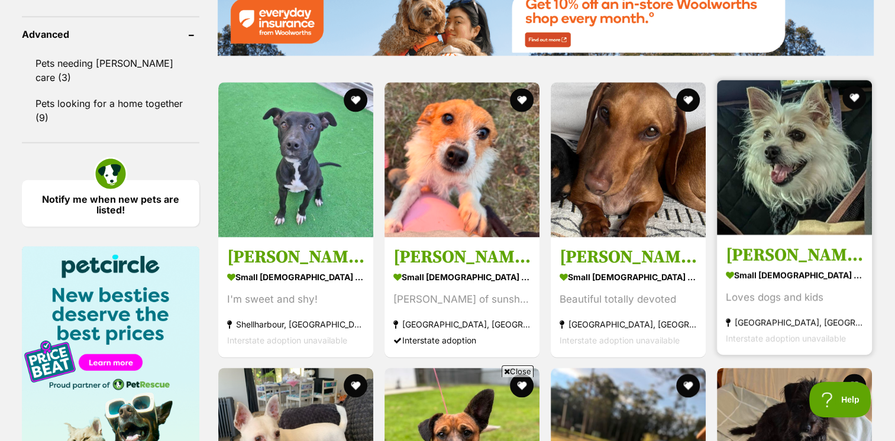
click at [814, 167] on img at bounding box center [794, 157] width 155 height 155
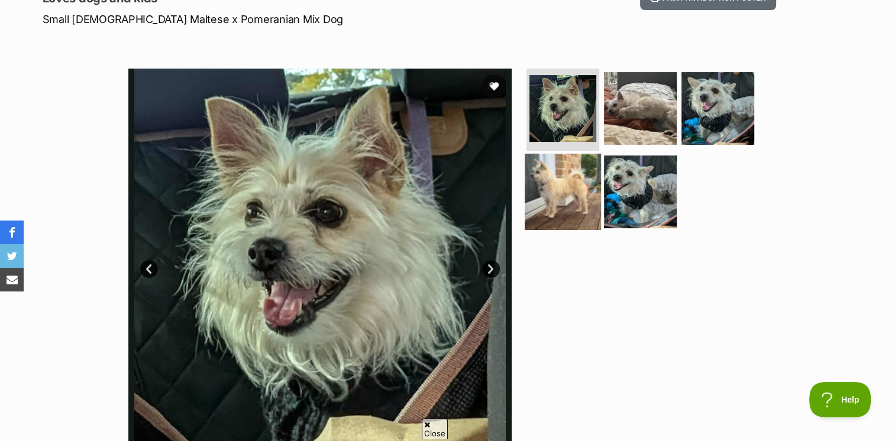
click at [570, 186] on img at bounding box center [563, 192] width 76 height 76
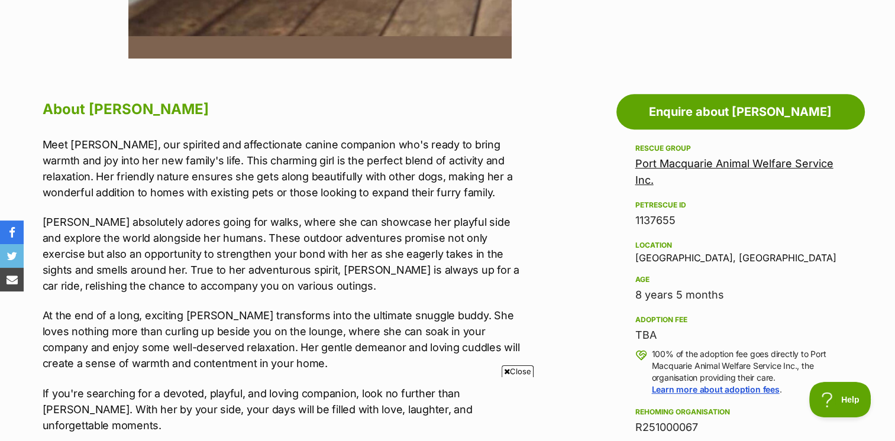
scroll to position [591, 0]
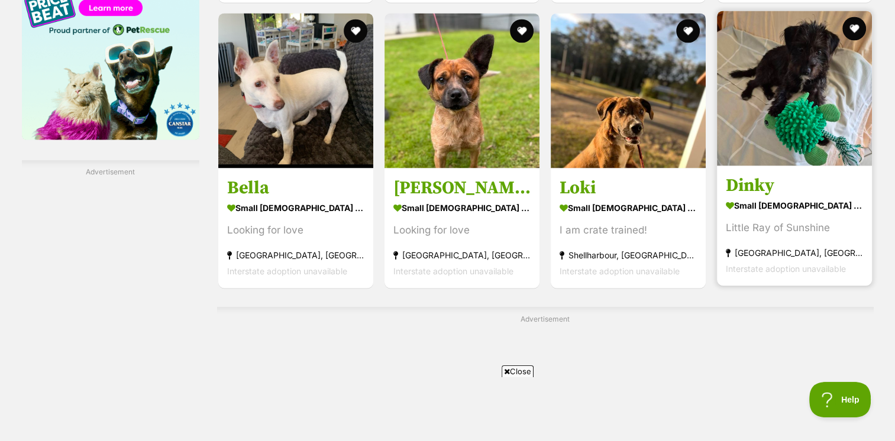
click at [813, 117] on img at bounding box center [794, 88] width 155 height 155
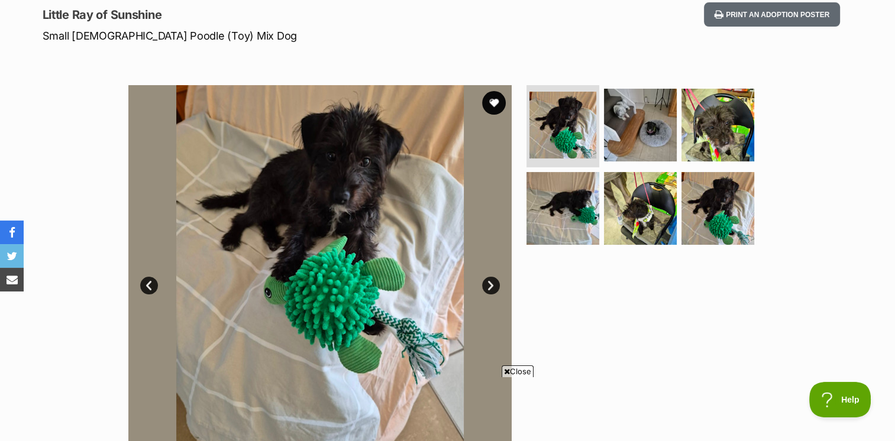
scroll to position [59, 0]
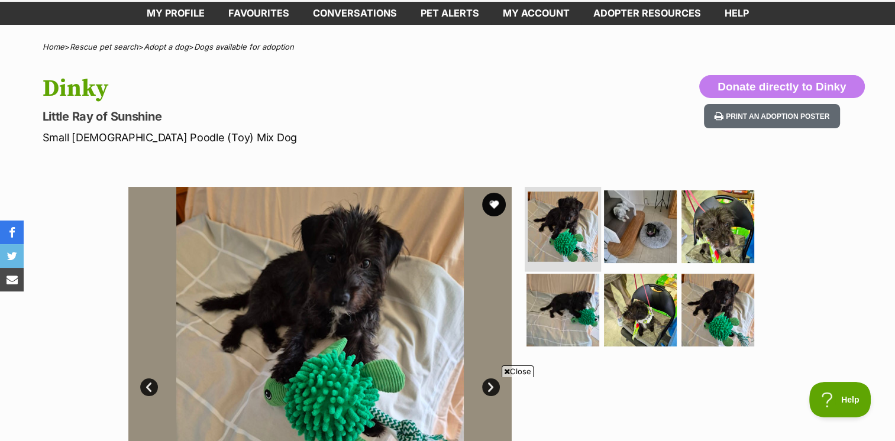
click at [570, 216] on img at bounding box center [563, 227] width 70 height 70
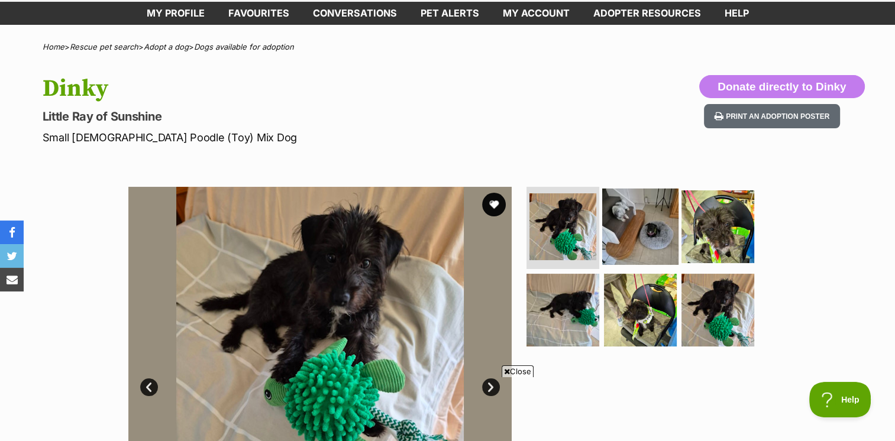
click at [638, 216] on img at bounding box center [640, 226] width 76 height 76
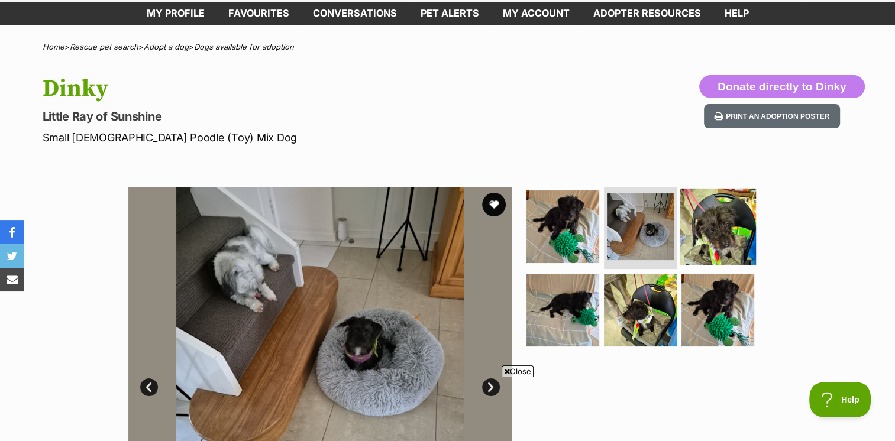
click at [713, 219] on img at bounding box center [718, 226] width 76 height 76
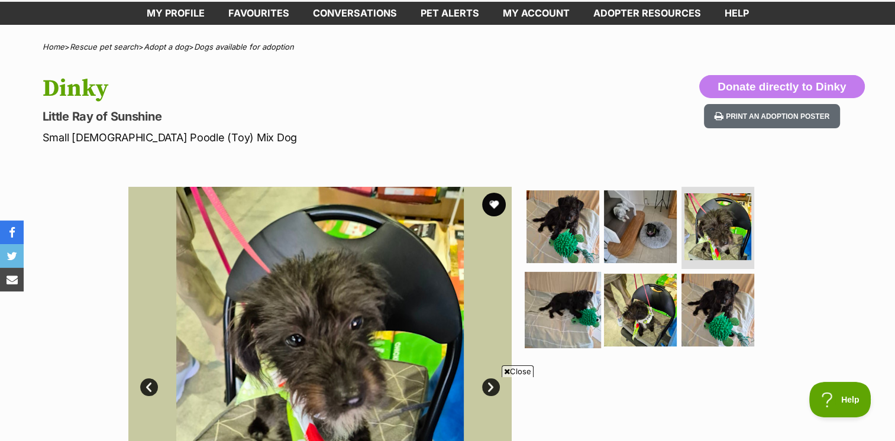
click at [578, 304] on img at bounding box center [563, 310] width 76 height 76
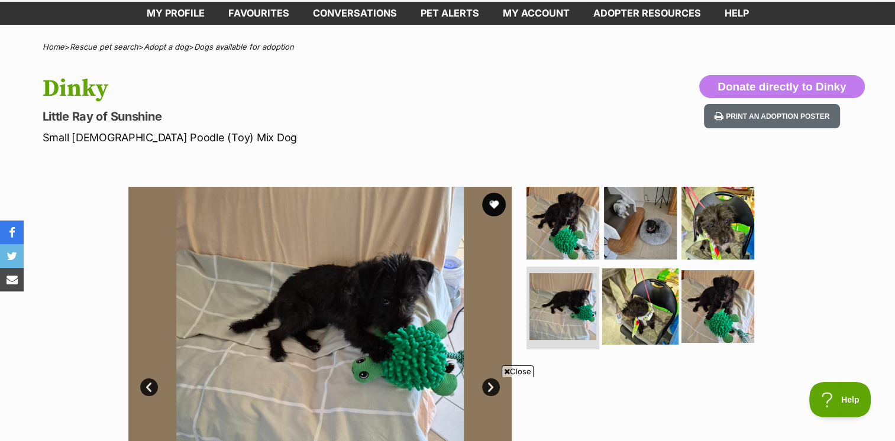
click at [635, 302] on img at bounding box center [640, 307] width 76 height 76
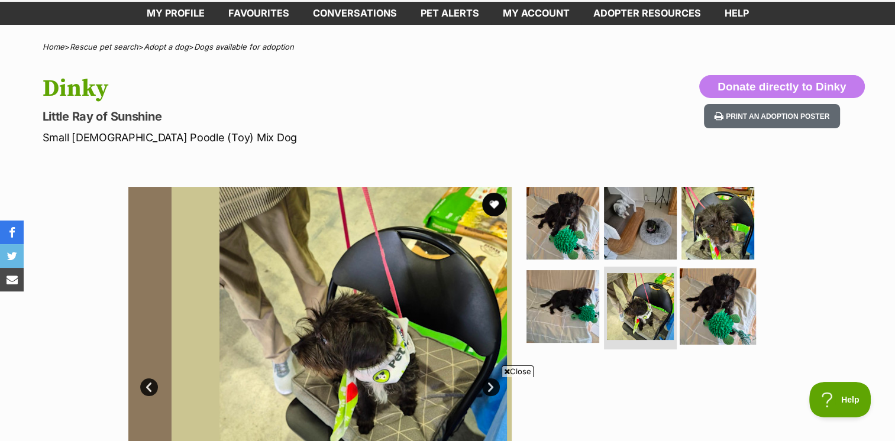
click at [729, 303] on img at bounding box center [718, 307] width 76 height 76
